Goal: Task Accomplishment & Management: Manage account settings

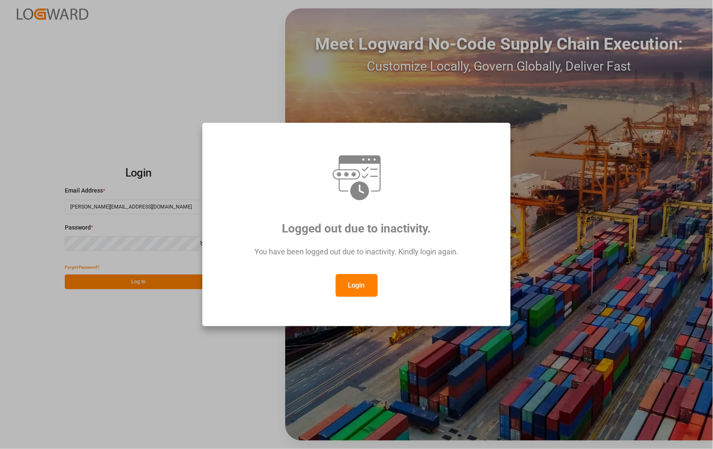
click at [348, 284] on button "Login" at bounding box center [357, 285] width 42 height 23
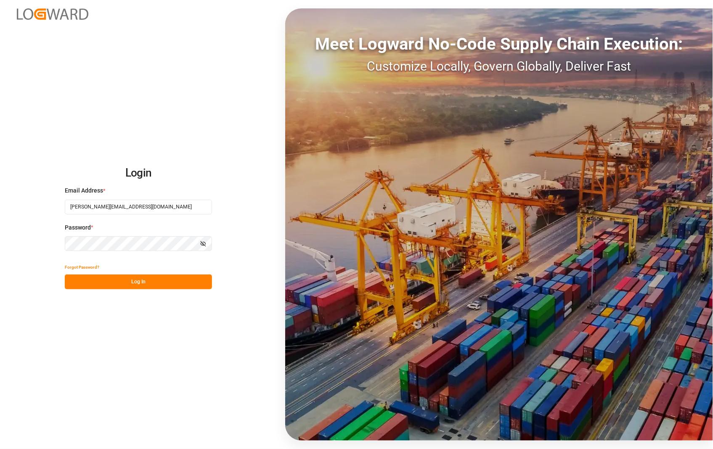
click at [136, 284] on button "Log In" at bounding box center [138, 282] width 147 height 15
click at [142, 280] on div "Forgot Password? Please wait" at bounding box center [138, 274] width 147 height 29
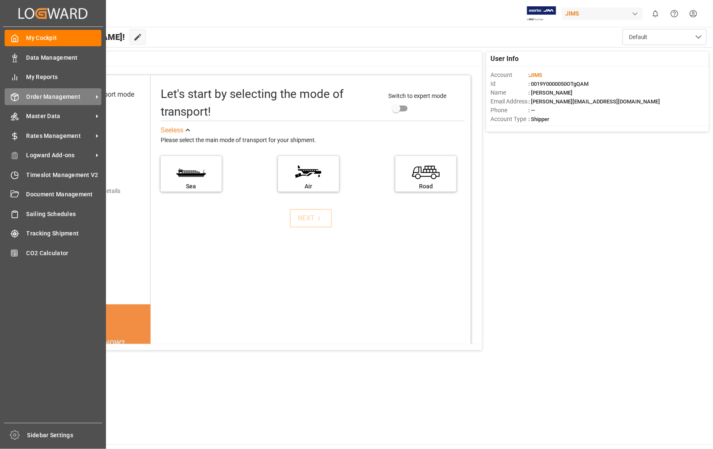
click at [30, 93] on span "Order Management" at bounding box center [60, 97] width 66 height 9
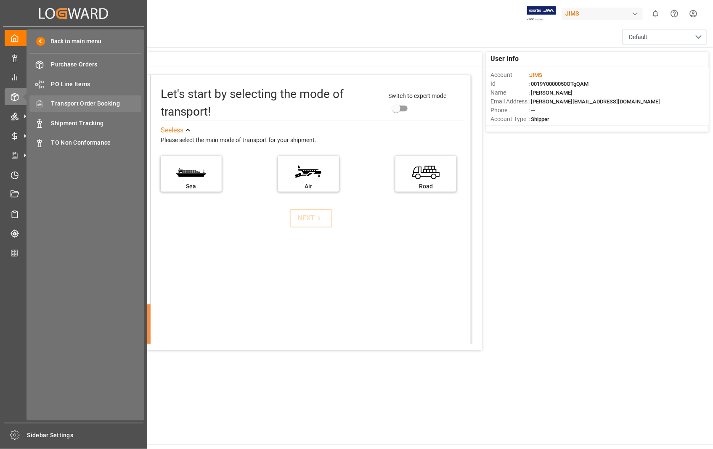
click at [112, 102] on span "Transport Order Booking" at bounding box center [96, 103] width 90 height 9
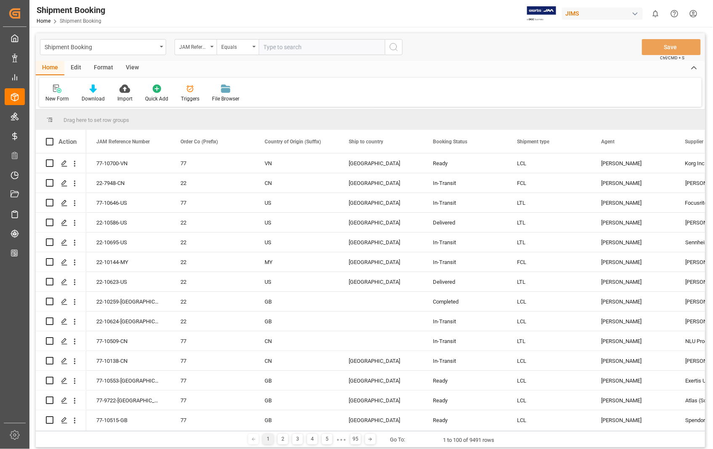
click at [323, 48] on input "text" at bounding box center [322, 47] width 126 height 16
type input "22-8741-[GEOGRAPHIC_DATA]"
click at [393, 49] on icon "search button" at bounding box center [394, 47] width 10 height 10
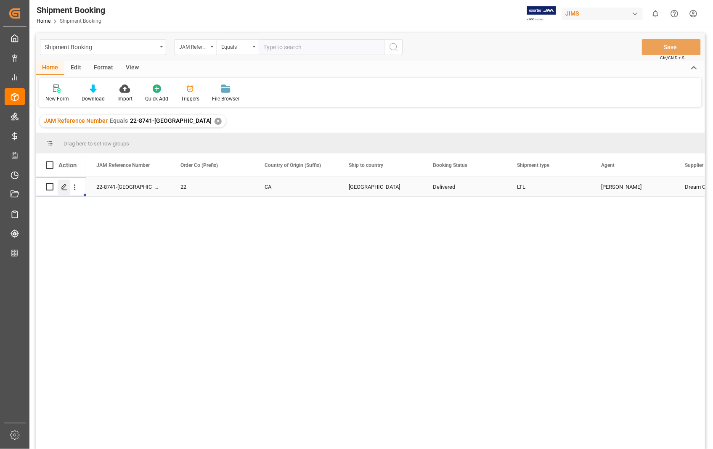
click at [61, 188] on icon "Press SPACE to select this row." at bounding box center [64, 187] width 7 height 7
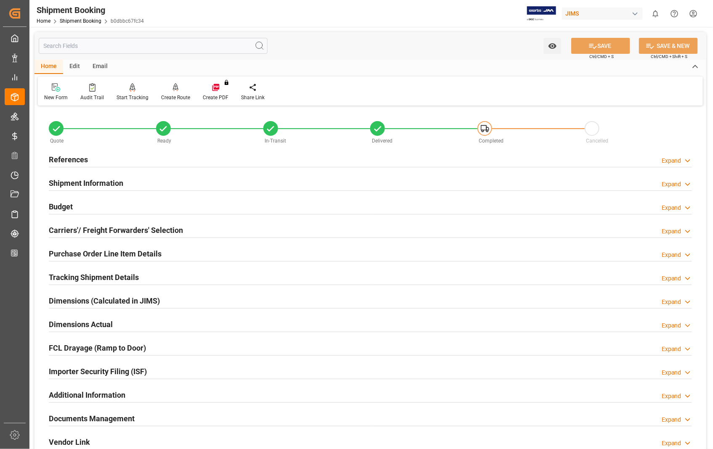
click at [111, 423] on h2 "Documents Management" at bounding box center [92, 418] width 86 height 11
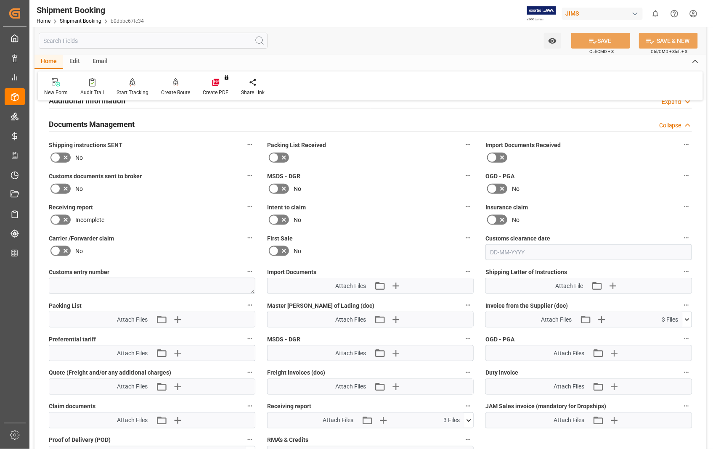
scroll to position [327, 0]
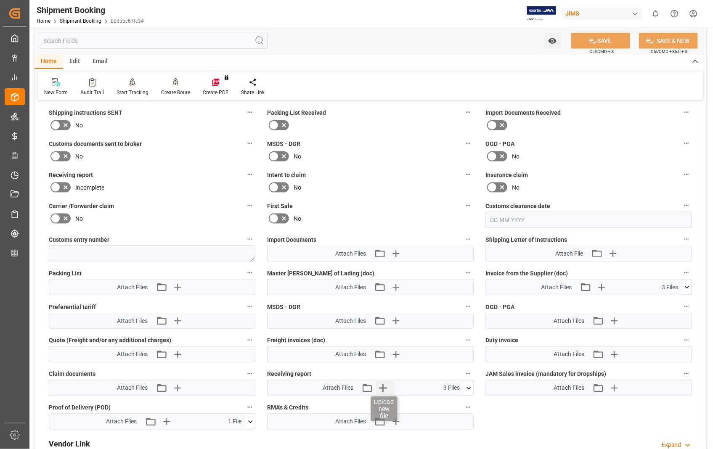
click at [383, 385] on icon "button" at bounding box center [384, 389] width 8 height 8
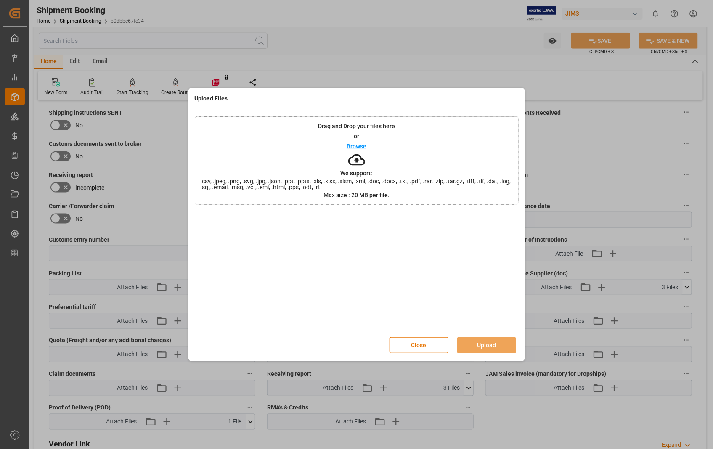
click at [356, 148] on p "Browse" at bounding box center [357, 147] width 20 height 6
click at [493, 409] on div "Upload Files Drag and Drop your files here or Browse We support: .csv, .jpeg, .…" at bounding box center [356, 224] width 713 height 449
click at [404, 343] on button "Close" at bounding box center [419, 346] width 59 height 16
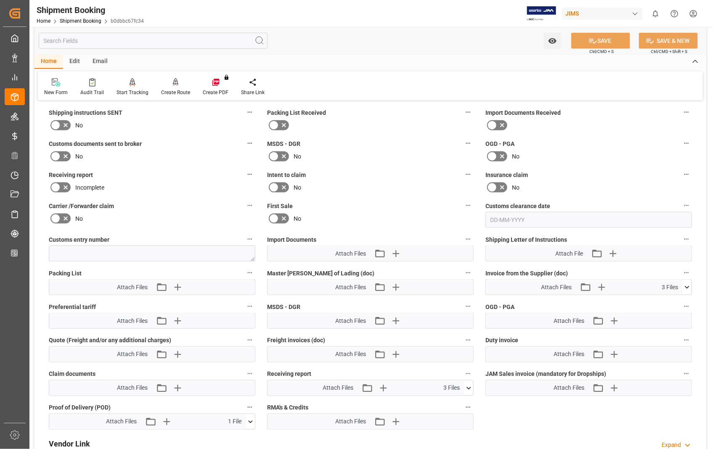
click at [466, 388] on icon at bounding box center [469, 388] width 9 height 9
click at [688, 283] on icon at bounding box center [687, 287] width 9 height 9
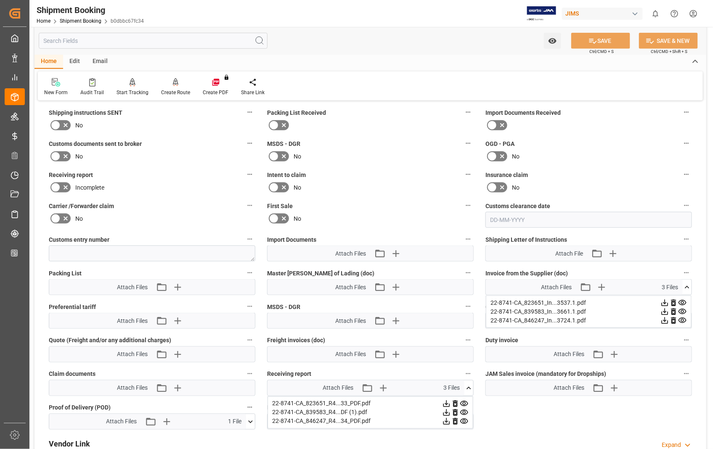
click at [670, 301] on icon at bounding box center [665, 303] width 9 height 9
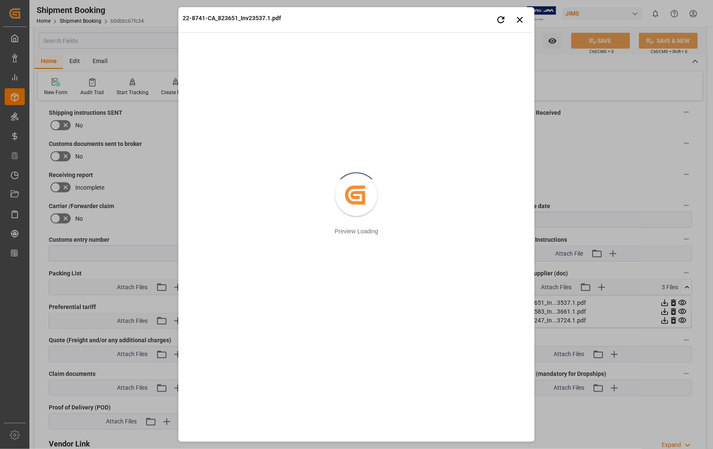
click at [683, 309] on div "22-8741-CA_823651_Inv23537.1.pdf Retry Close preview Created by potrace 1.15, w…" at bounding box center [356, 224] width 713 height 449
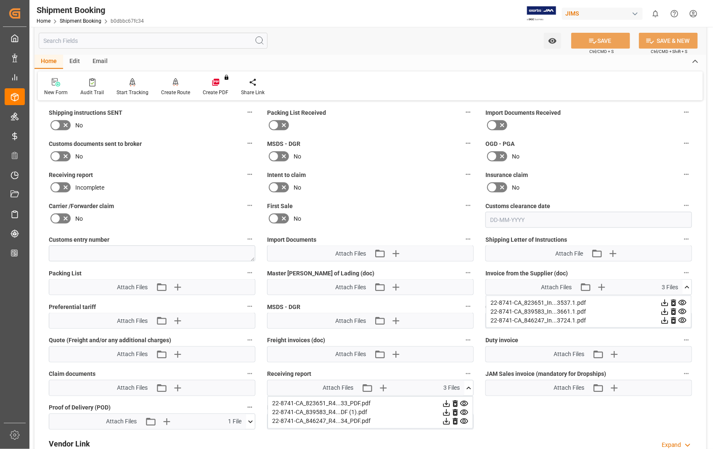
click at [669, 309] on icon at bounding box center [665, 312] width 7 height 7
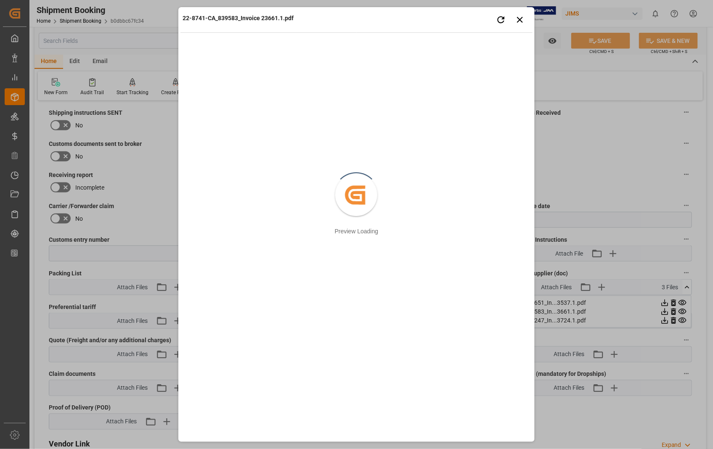
click at [679, 317] on div "22-8741-CA_839583_Invoice 23661.1.pdf Retry Close preview Created by potrace 1.…" at bounding box center [356, 224] width 713 height 449
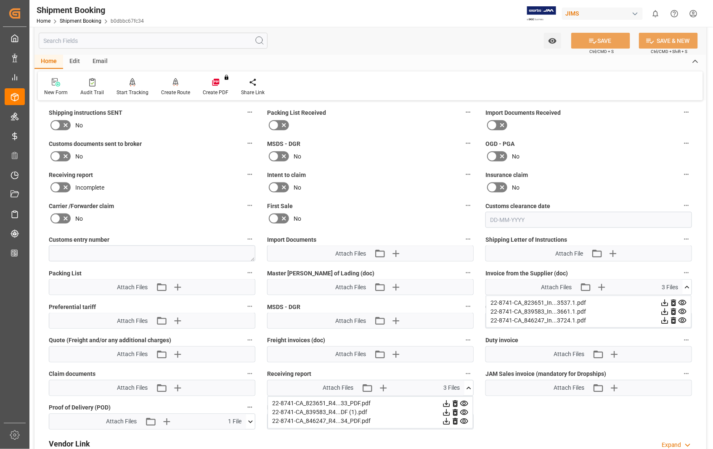
click at [670, 318] on icon at bounding box center [665, 320] width 9 height 9
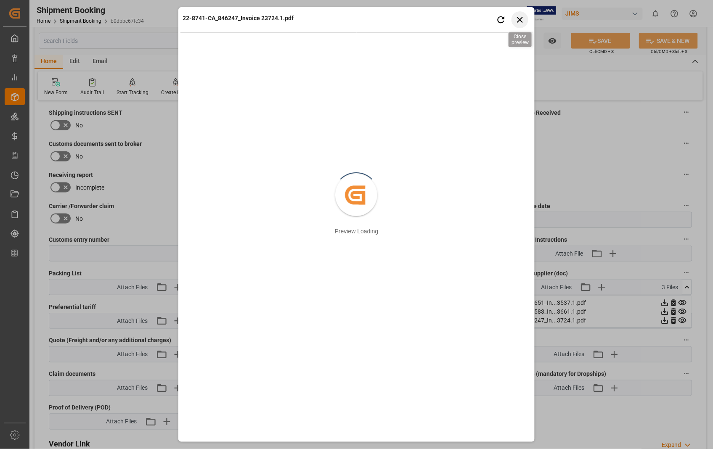
click at [522, 17] on icon "button" at bounding box center [520, 20] width 6 height 6
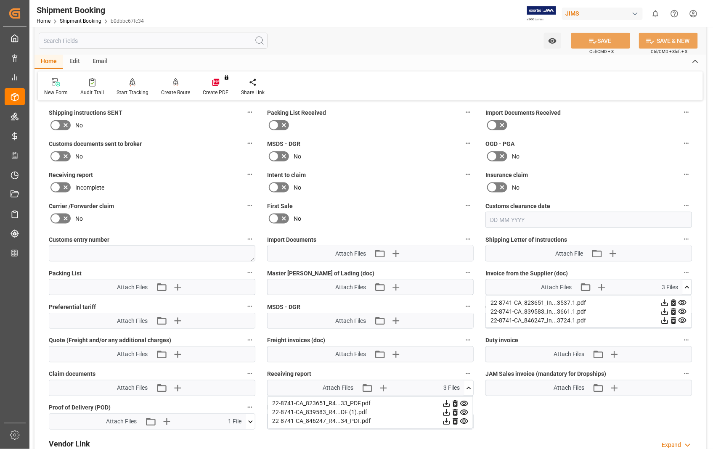
click at [661, 308] on icon at bounding box center [665, 303] width 9 height 9
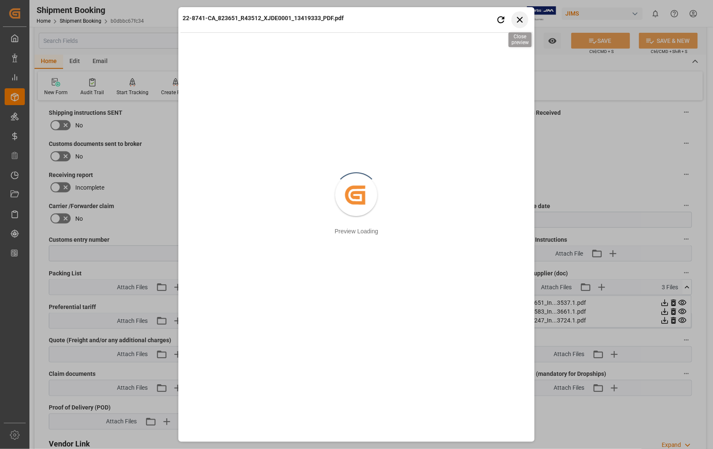
click at [519, 20] on icon "button" at bounding box center [520, 19] width 11 height 11
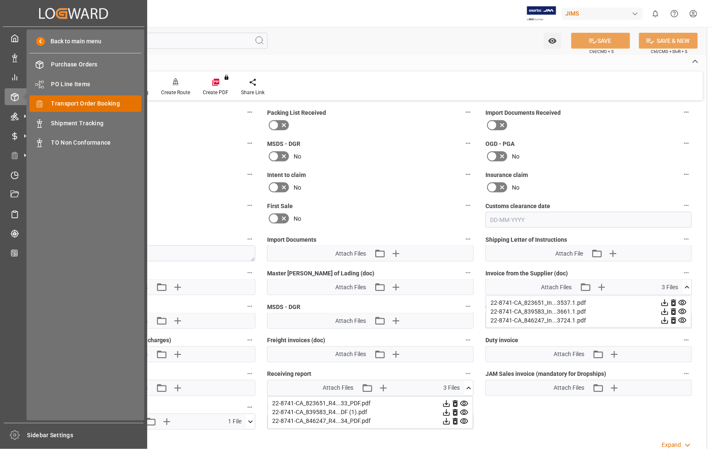
click at [85, 98] on div "Transport Order Booking Transport Order Booking" at bounding box center [85, 104] width 112 height 16
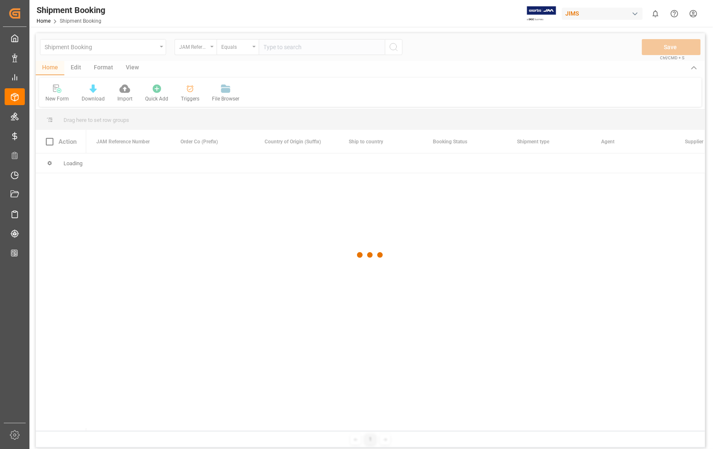
click at [319, 47] on div at bounding box center [371, 255] width 670 height 444
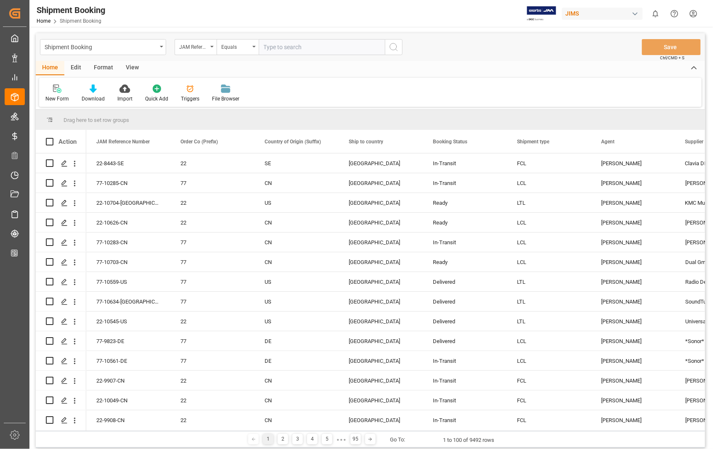
click at [316, 46] on input "text" at bounding box center [322, 47] width 126 height 16
paste input "22-8143-[GEOGRAPHIC_DATA]"
type input "22-8143-[GEOGRAPHIC_DATA]"
click at [391, 44] on icon "search button" at bounding box center [394, 47] width 10 height 10
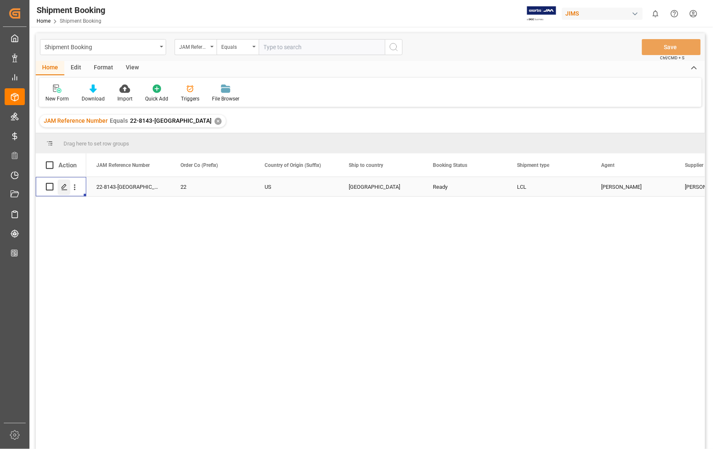
click at [65, 189] on icon "Press SPACE to select this row." at bounding box center [64, 187] width 7 height 7
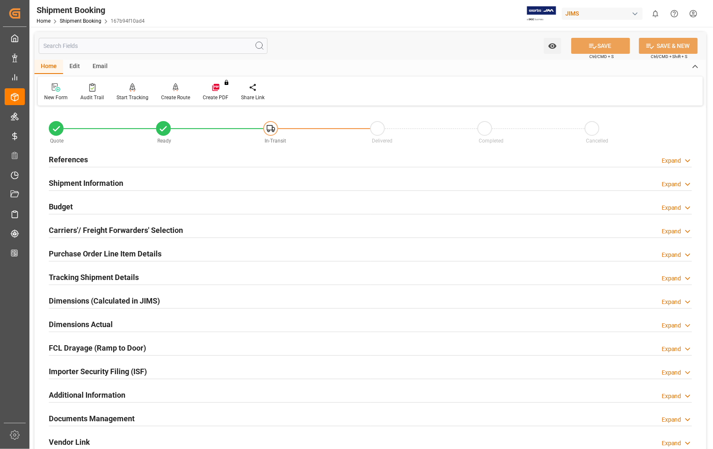
click at [106, 421] on h2 "Documents Management" at bounding box center [92, 418] width 86 height 11
click at [119, 419] on h2 "Documents Management" at bounding box center [92, 418] width 86 height 11
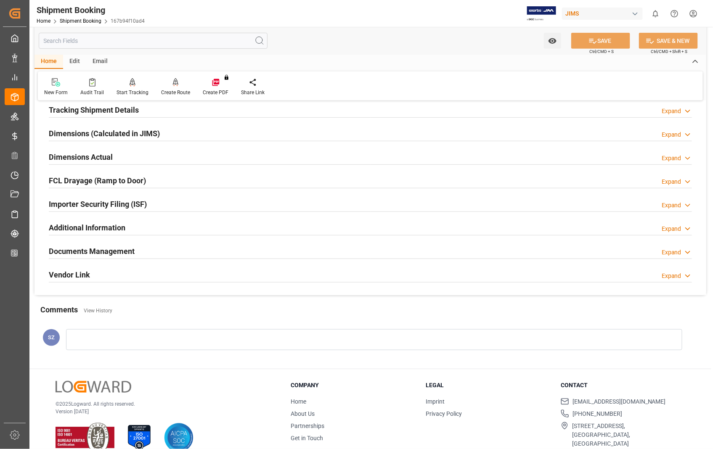
scroll to position [183, 0]
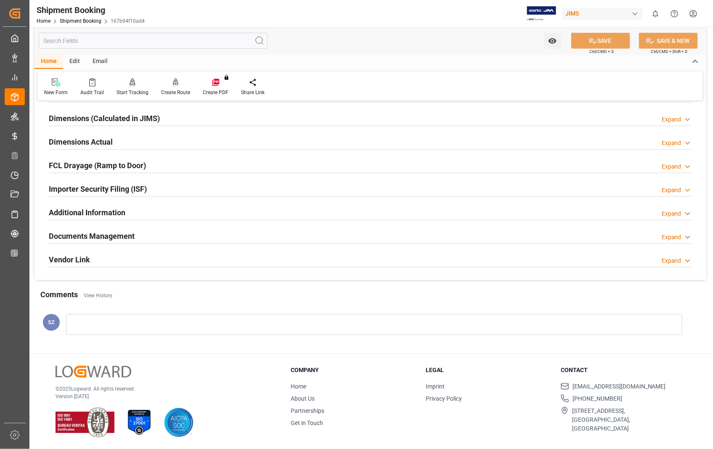
click at [107, 234] on h2 "Documents Management" at bounding box center [92, 236] width 86 height 11
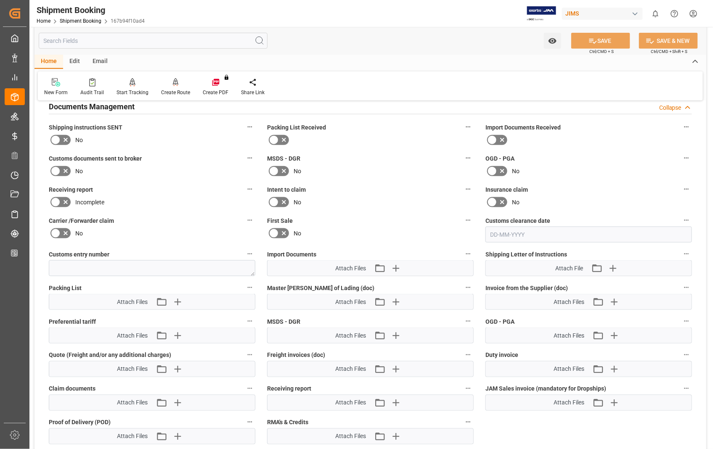
scroll to position [323, 0]
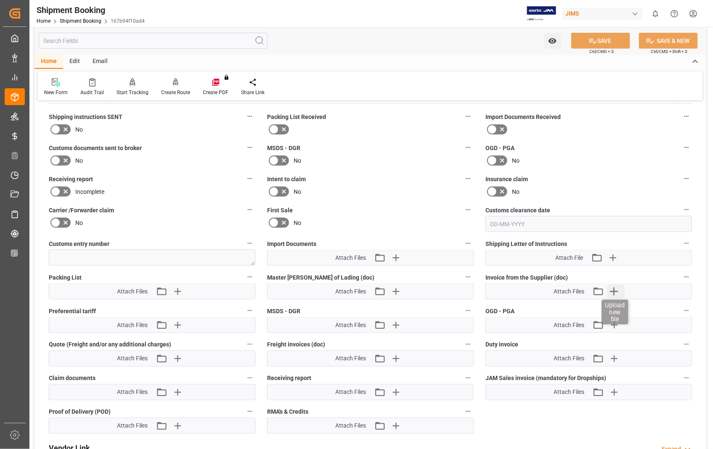
click at [614, 292] on icon "button" at bounding box center [615, 292] width 8 height 8
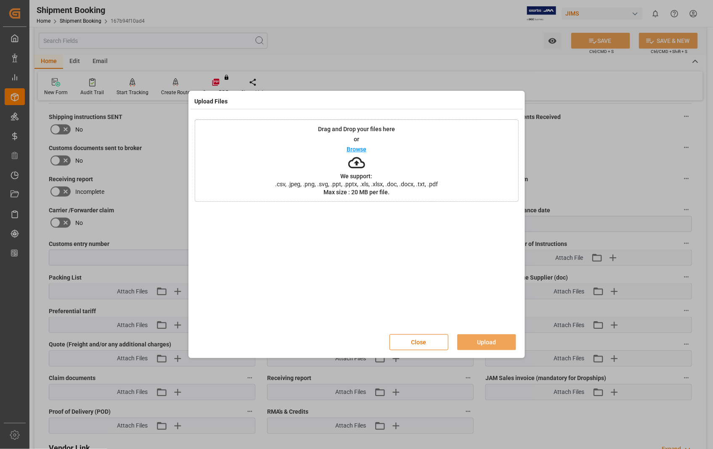
click at [355, 149] on p "Browse" at bounding box center [357, 149] width 20 height 6
click at [414, 343] on button "Close" at bounding box center [419, 343] width 59 height 16
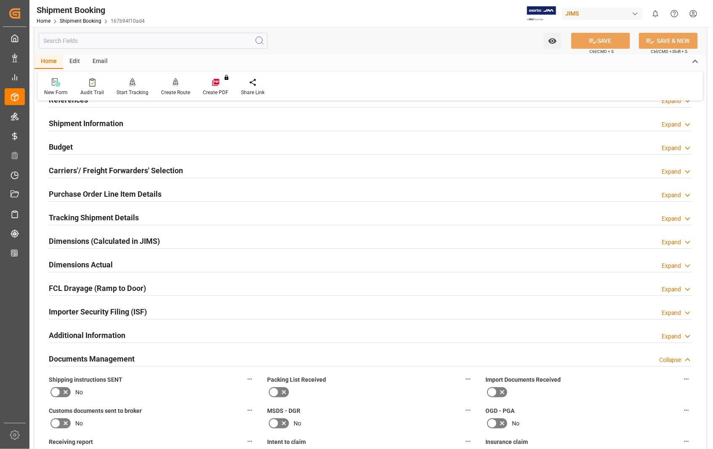
scroll to position [0, 0]
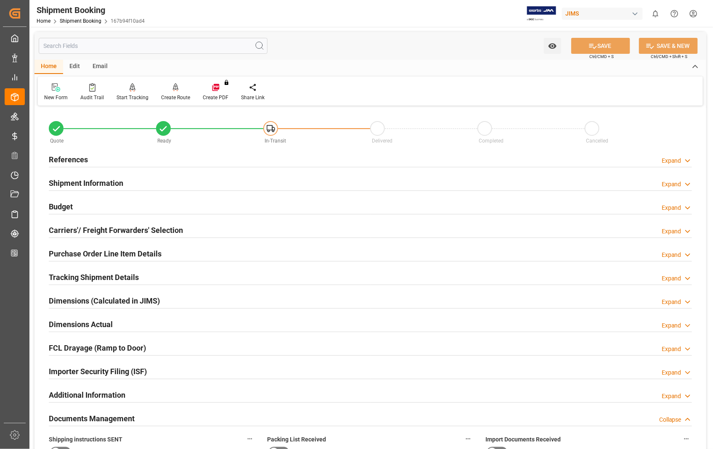
click at [76, 157] on h2 "References" at bounding box center [68, 159] width 39 height 11
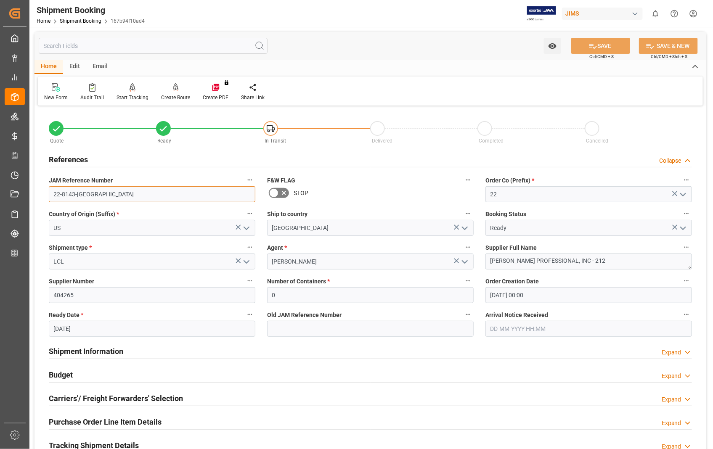
drag, startPoint x: 87, startPoint y: 191, endPoint x: 51, endPoint y: 198, distance: 36.9
click at [51, 198] on input "22-8143-[GEOGRAPHIC_DATA]" at bounding box center [152, 194] width 207 height 16
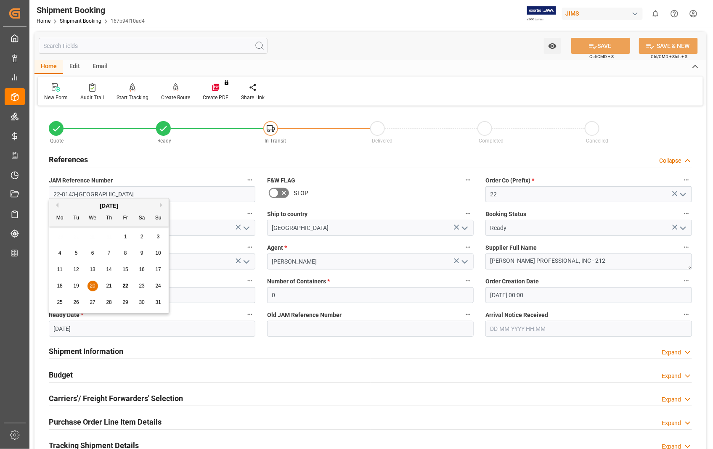
drag, startPoint x: 111, startPoint y: 325, endPoint x: 80, endPoint y: 332, distance: 31.6
click at [80, 332] on input "[DATE]" at bounding box center [152, 329] width 207 height 16
click at [85, 332] on input "[DATE]" at bounding box center [152, 329] width 207 height 16
drag, startPoint x: 85, startPoint y: 332, endPoint x: 45, endPoint y: 332, distance: 40.0
click at [45, 332] on div "Ready Date * [DATE]" at bounding box center [152, 323] width 218 height 34
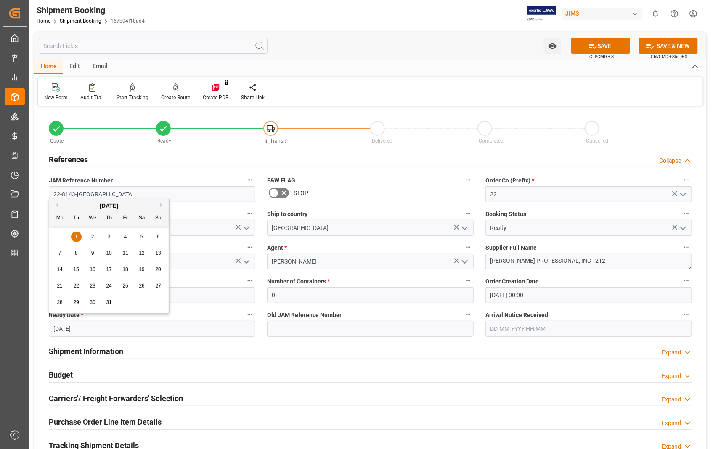
type input "[DATE]"
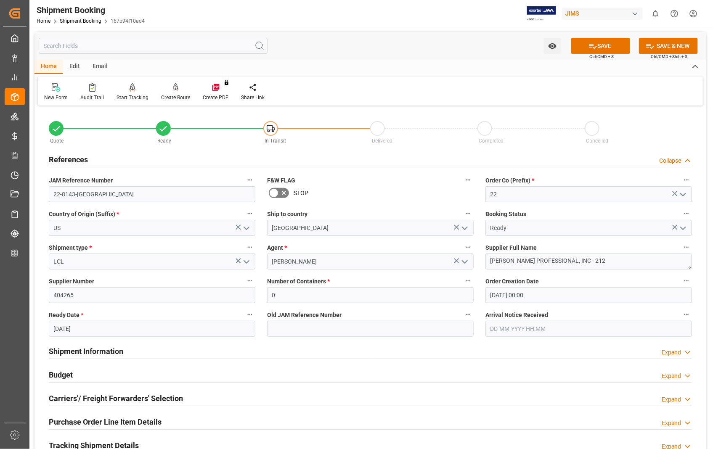
click at [149, 343] on div "Shipment Information Expand" at bounding box center [370, 351] width 643 height 16
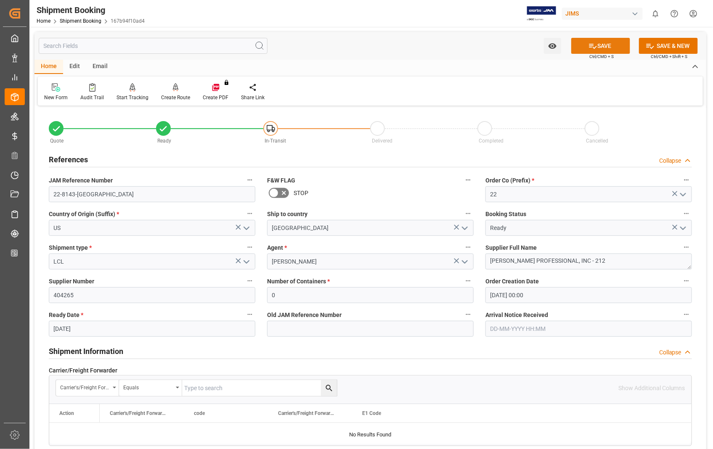
click at [608, 45] on button "SAVE" at bounding box center [600, 46] width 59 height 16
